Goal: Task Accomplishment & Management: Manage account settings

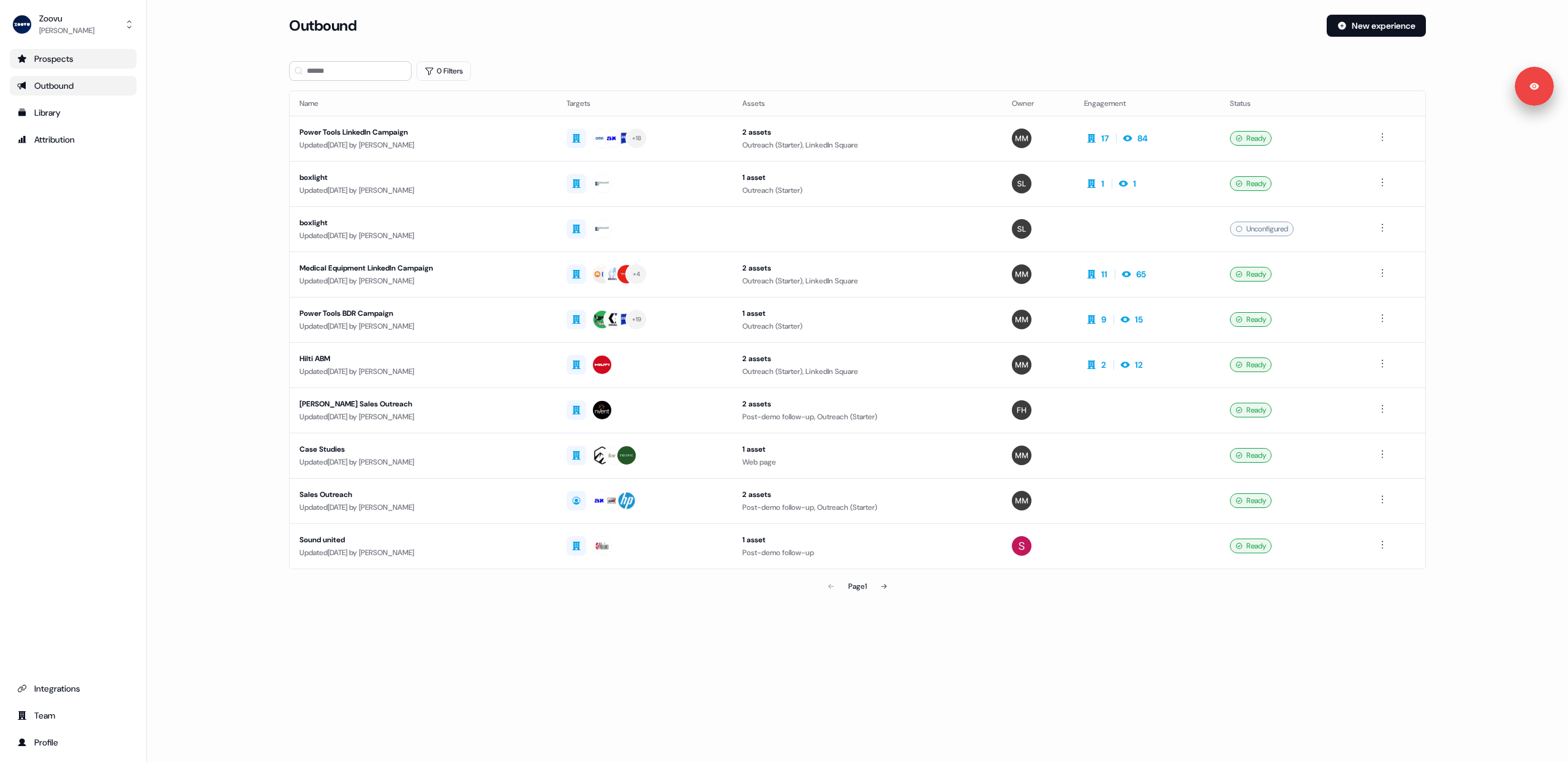
click at [44, 61] on div "Prospects" at bounding box center [73, 59] width 112 height 12
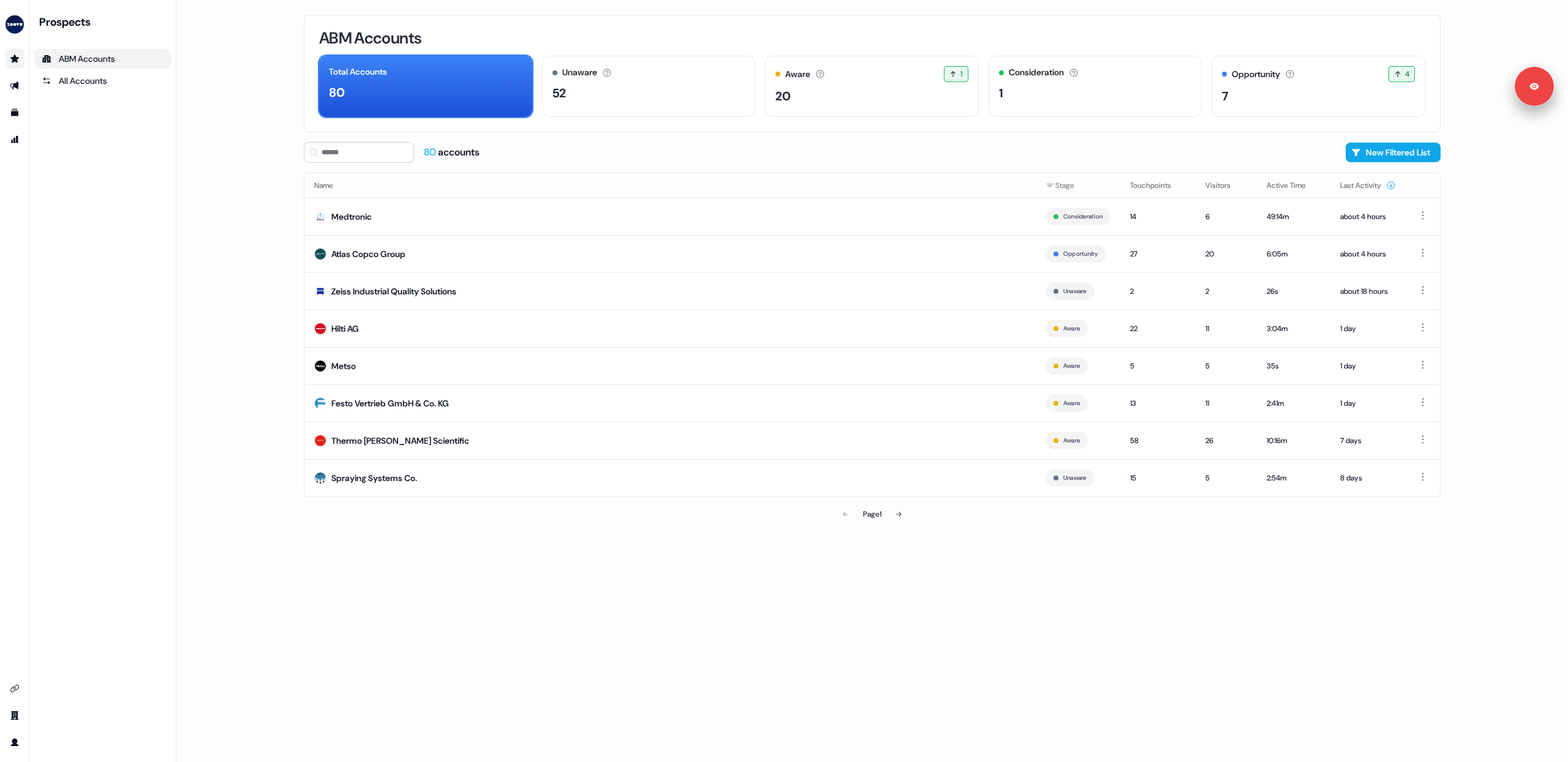
click at [241, 231] on main "Loading... ABM Accounts Total Accounts 80 Unaware The default stage all account…" at bounding box center [871, 381] width 1391 height 762
click at [1292, 78] on icon at bounding box center [1290, 74] width 10 height 10
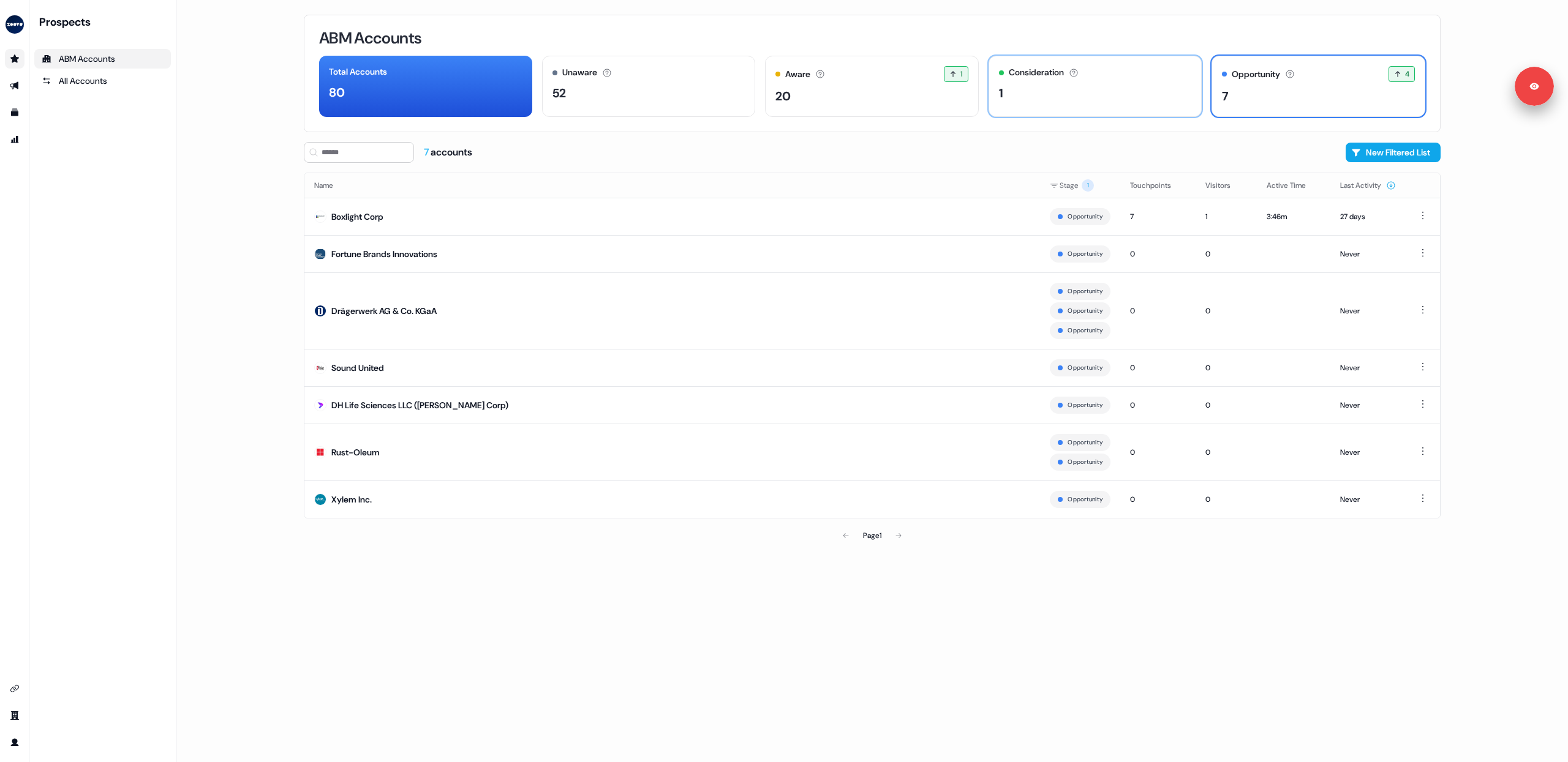
click at [1118, 95] on div "1" at bounding box center [1095, 93] width 193 height 19
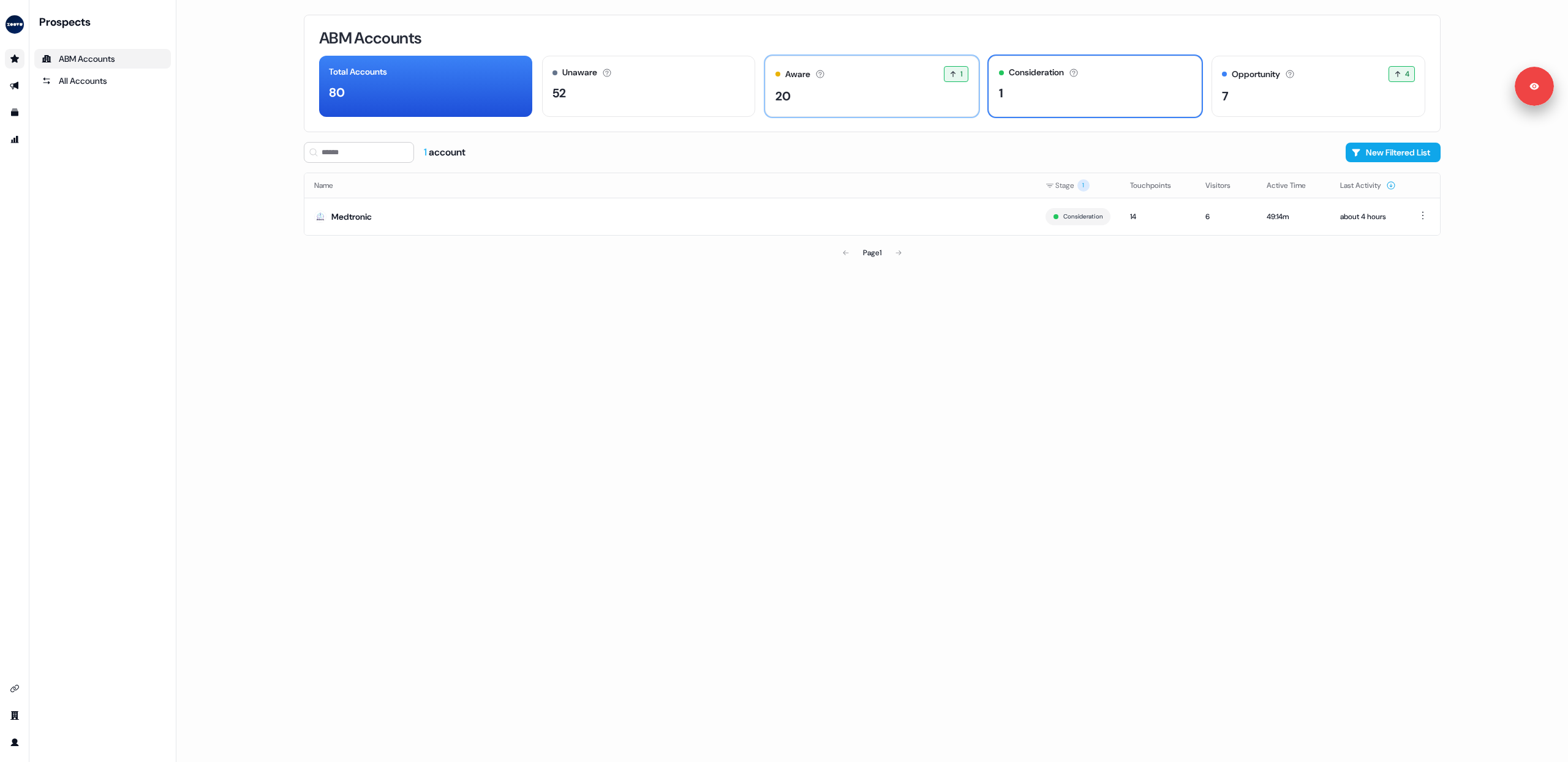
click at [818, 95] on div "20" at bounding box center [871, 96] width 193 height 19
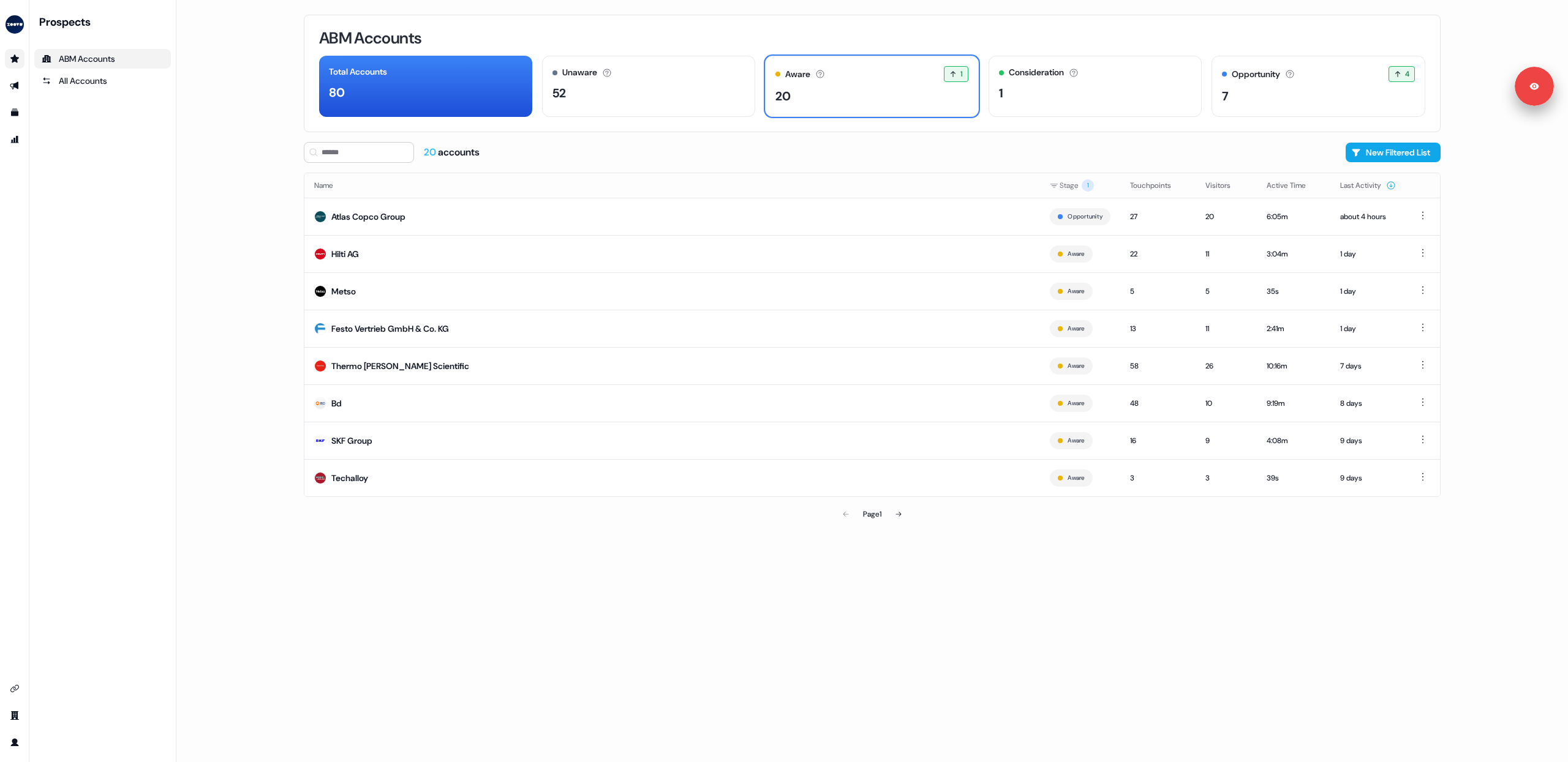
click at [235, 235] on main "Loading... ABM Accounts Total Accounts 80 Unaware The default stage all account…" at bounding box center [871, 381] width 1391 height 762
click at [246, 248] on main "Loading... ABM Accounts Total Accounts 80 Unaware The default stage all account…" at bounding box center [871, 381] width 1391 height 762
click at [17, 81] on link "Outbound Outbound" at bounding box center [14, 86] width 19 height 19
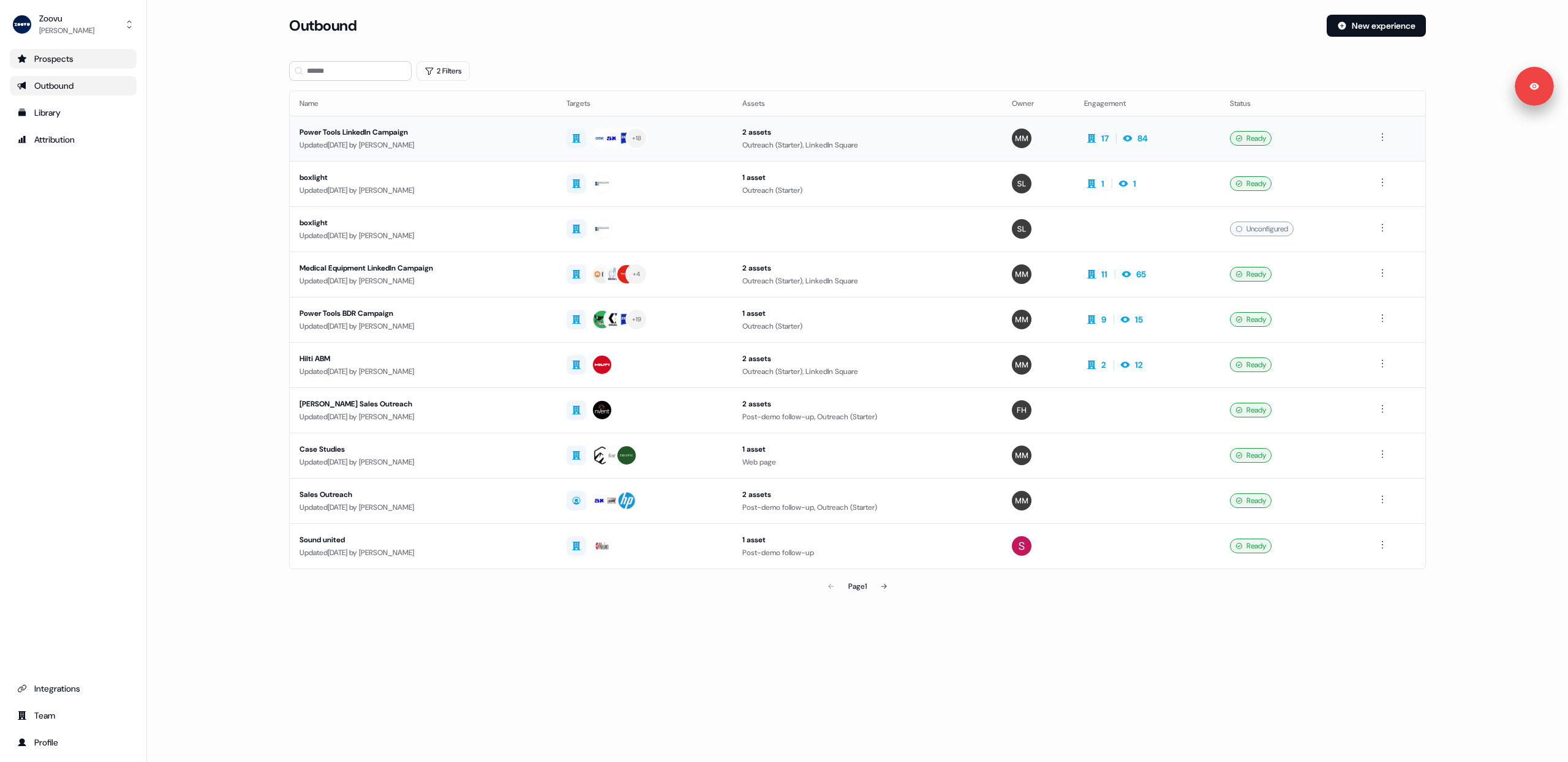
click at [477, 138] on div "Power Tools LinkedIn Campaign" at bounding box center [423, 133] width 247 height 12
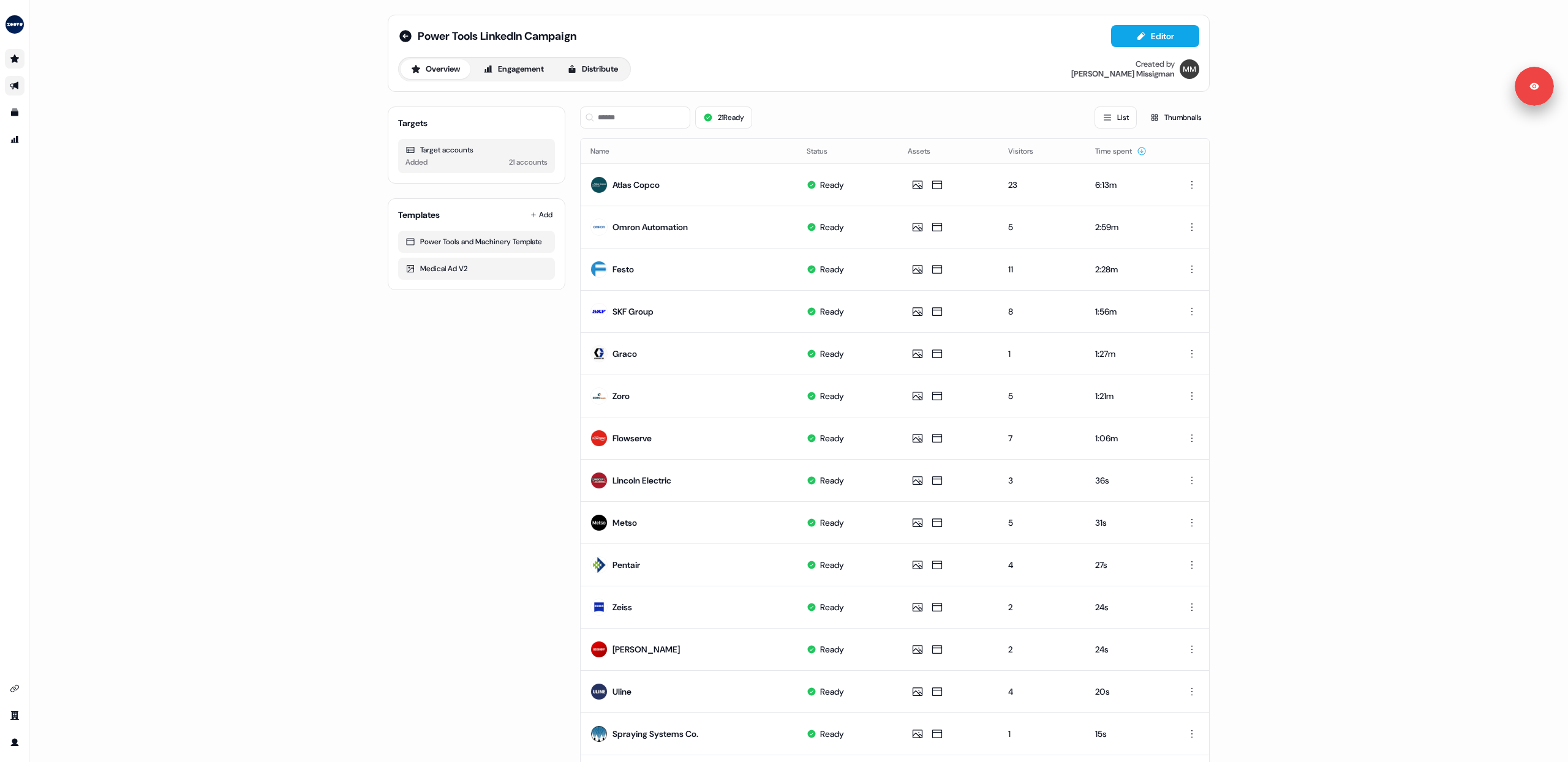
click at [188, 127] on div "Power Tools LinkedIn Campaign Editor Overview Engagement Distribute Created by …" at bounding box center [799, 381] width 1538 height 762
click at [9, 17] on img "side nav menu" at bounding box center [14, 24] width 19 height 19
click at [37, 101] on div "Logout" at bounding box center [63, 101] width 117 height 22
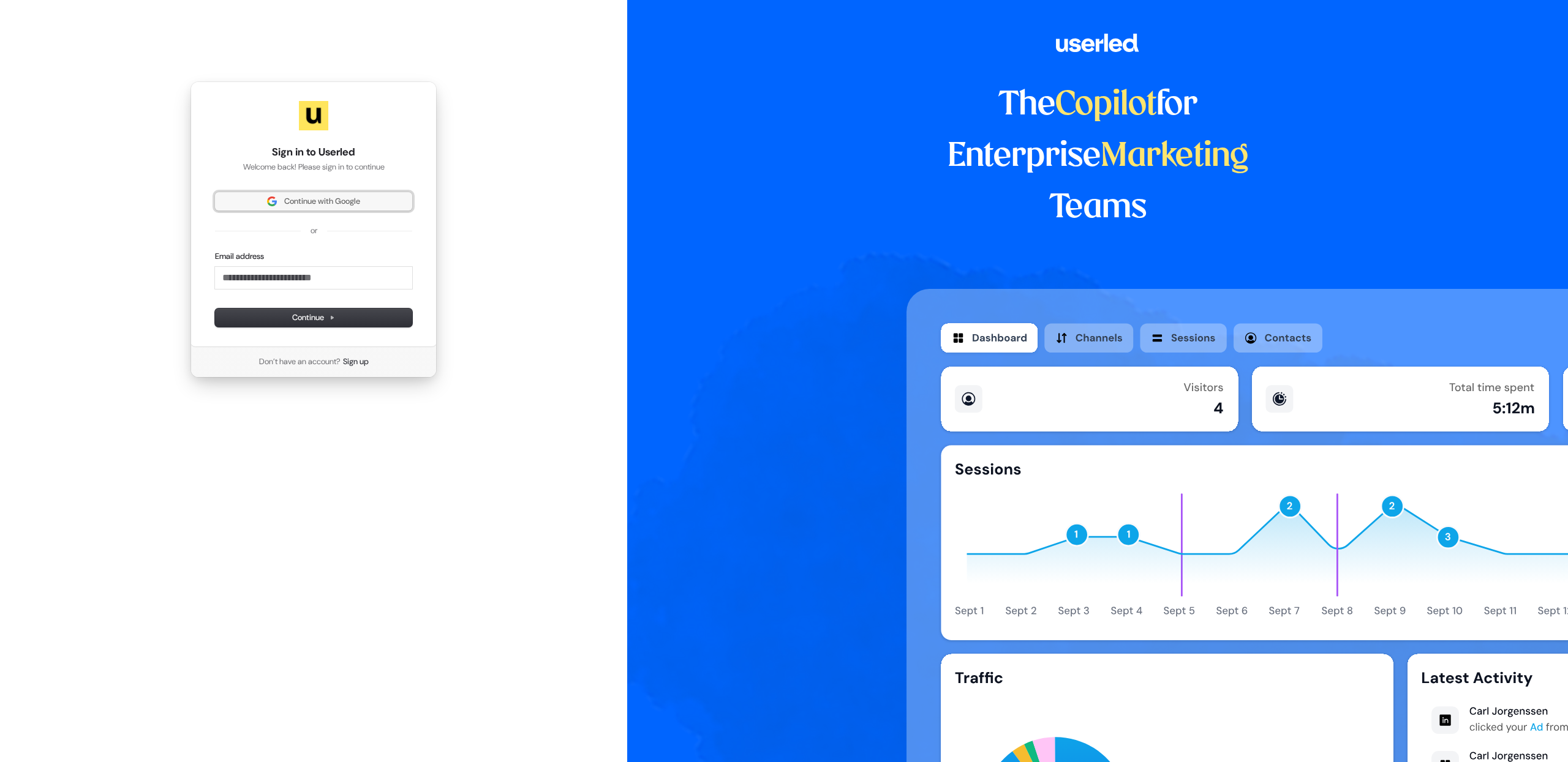
click at [290, 196] on span "Continue with Google" at bounding box center [322, 202] width 76 height 11
